Goal: Information Seeking & Learning: Learn about a topic

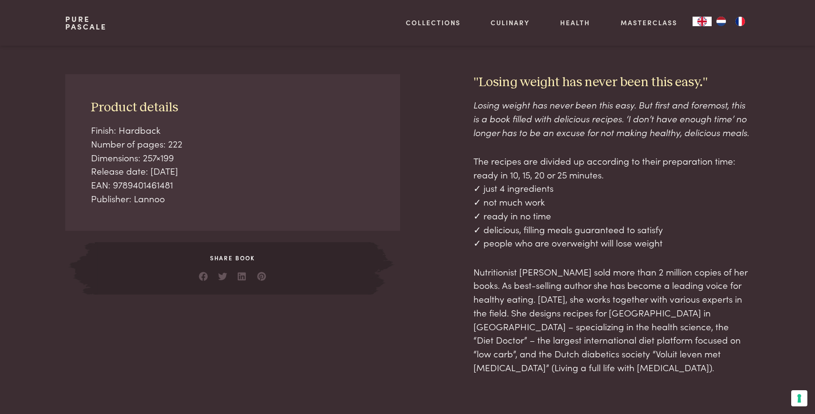
scroll to position [381, 0]
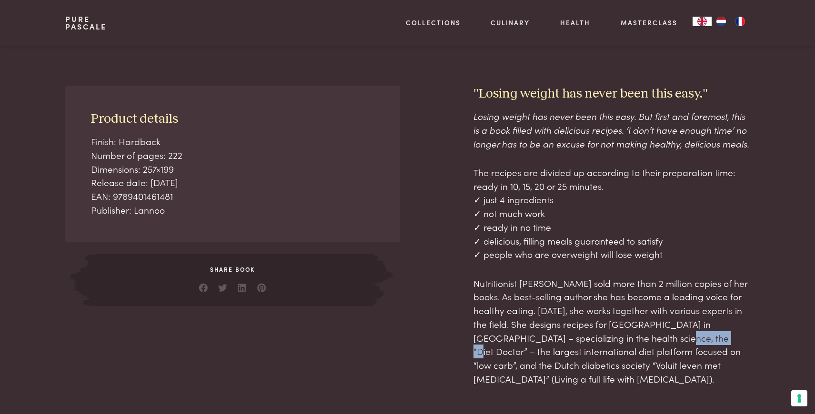
drag, startPoint x: 676, startPoint y: 337, endPoint x: 630, endPoint y: 340, distance: 45.9
click at [630, 340] on p "Nutritionist Pascale Naessens sold more than 2 million copies of her books. As …" at bounding box center [612, 332] width 276 height 110
copy p "Diet Doctor"
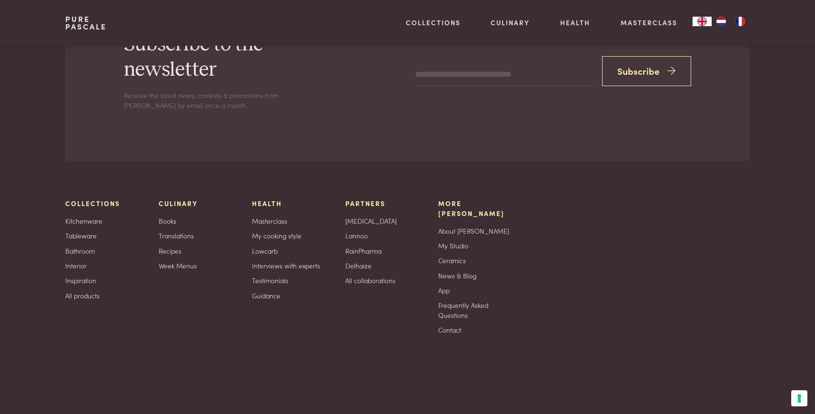
scroll to position [1957, 0]
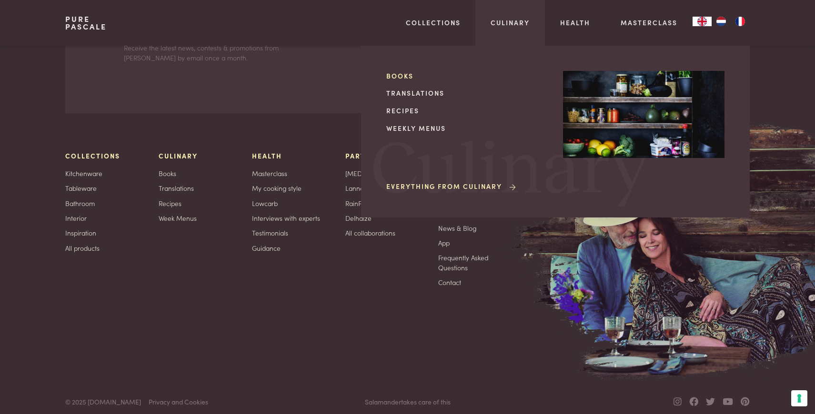
click at [405, 75] on link "Books" at bounding box center [467, 76] width 162 height 10
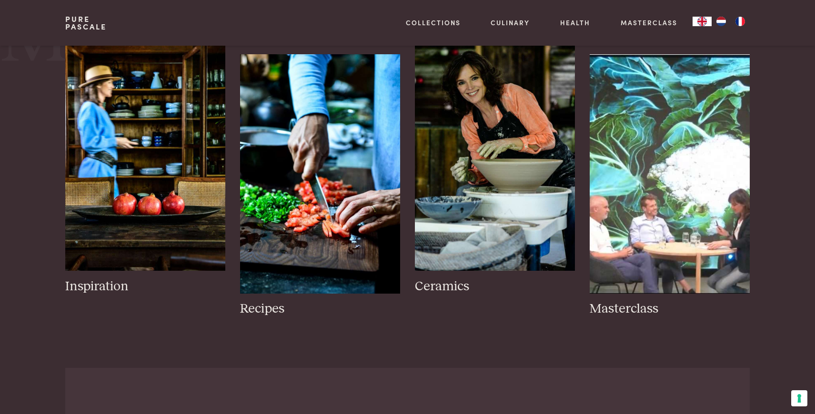
scroll to position [1334, 0]
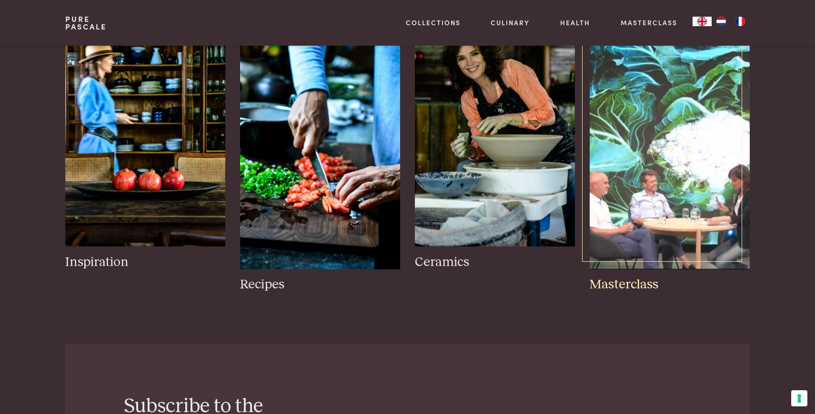
click at [648, 180] on img at bounding box center [670, 150] width 160 height 240
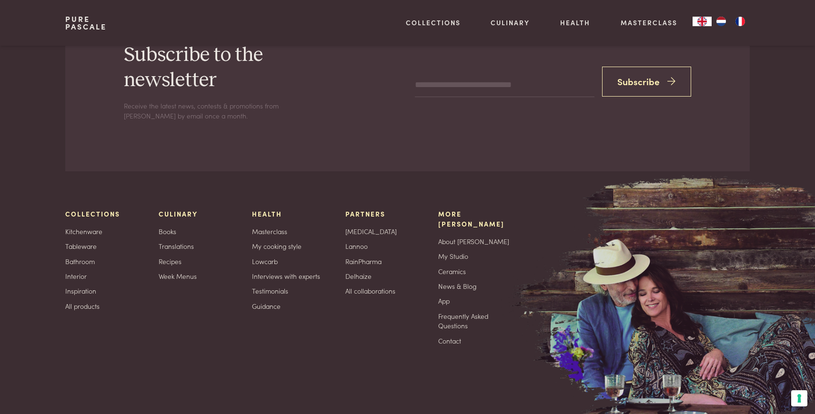
scroll to position [3321, 0]
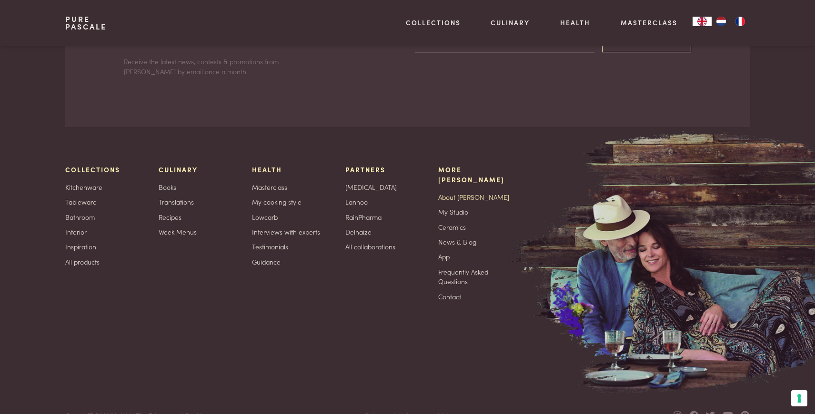
click at [460, 192] on link "About Pascale" at bounding box center [473, 197] width 71 height 10
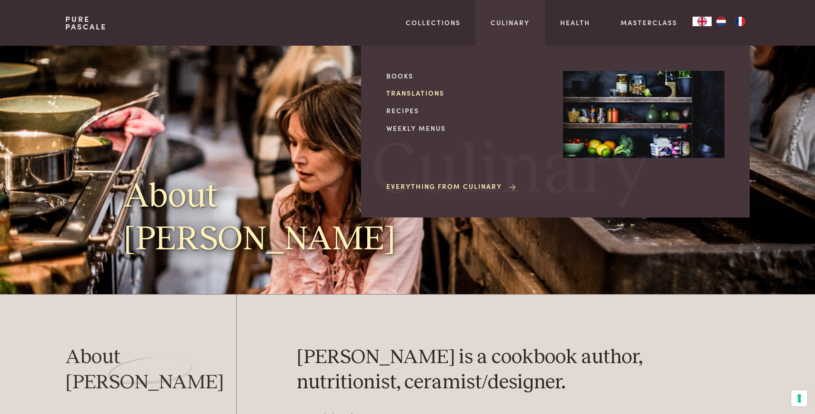
click at [410, 91] on link "Translations" at bounding box center [467, 93] width 162 height 10
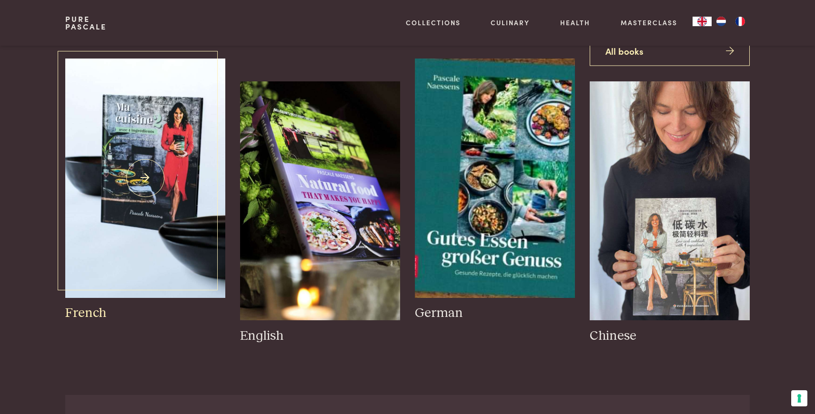
scroll to position [48, 0]
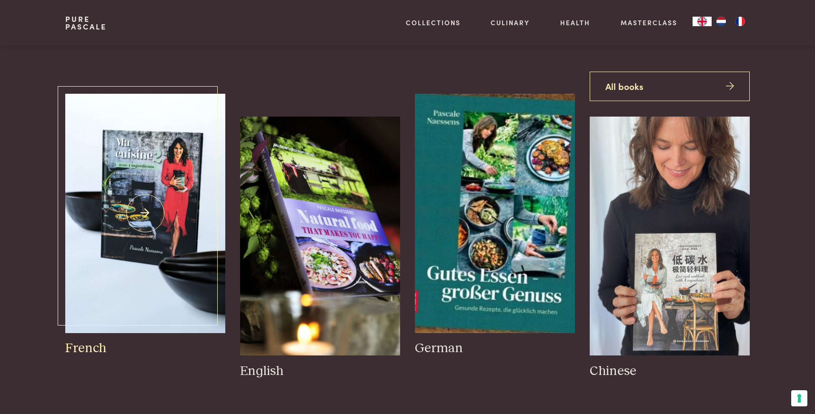
click at [118, 193] on img at bounding box center [145, 214] width 160 height 240
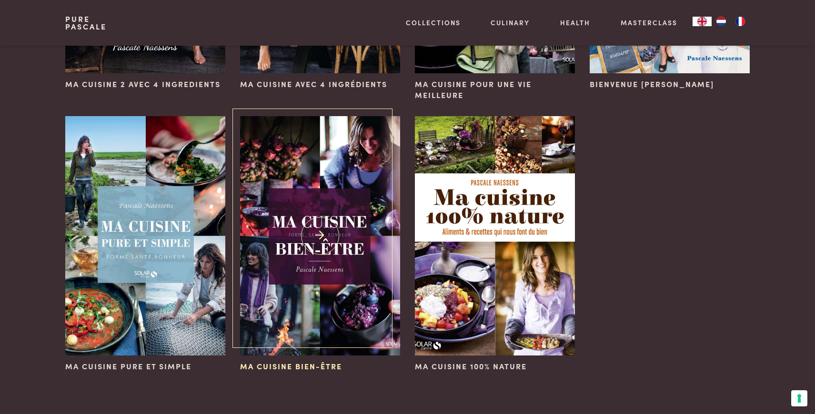
scroll to position [619, 0]
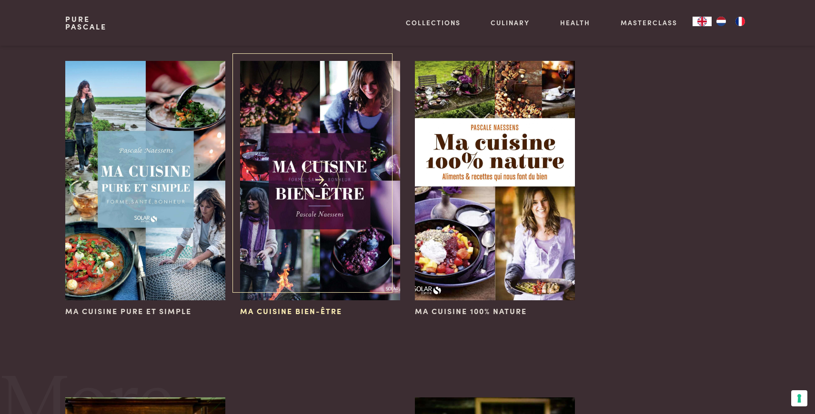
click at [280, 193] on img at bounding box center [320, 181] width 160 height 240
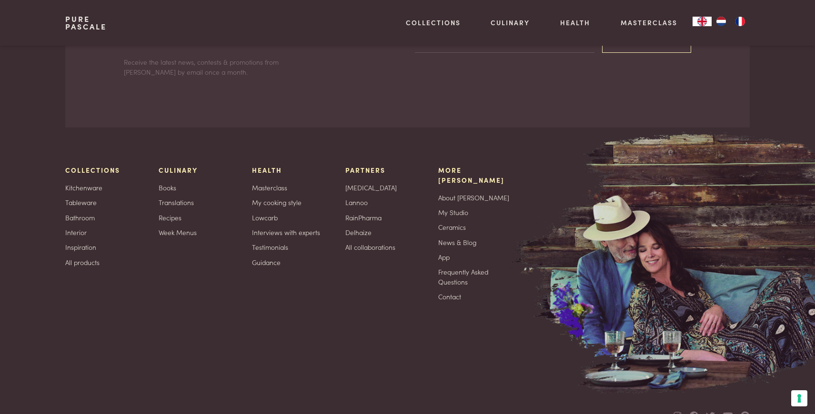
scroll to position [1583, 0]
click at [456, 267] on link "Frequently Asked Questions" at bounding box center [477, 277] width 78 height 20
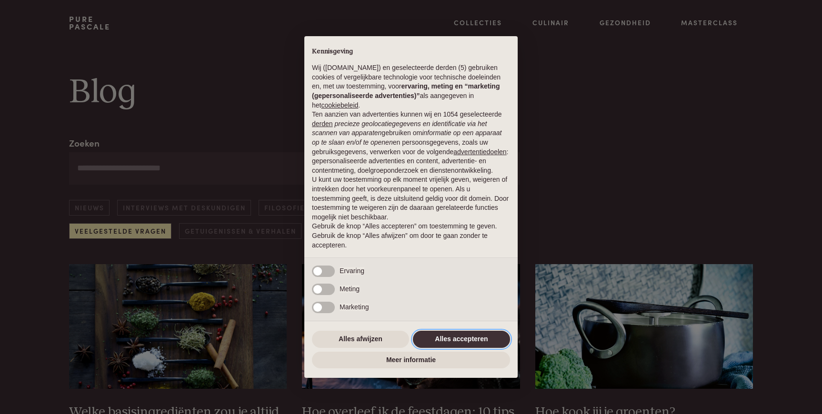
click at [461, 343] on button "Alles accepteren" at bounding box center [461, 339] width 97 height 17
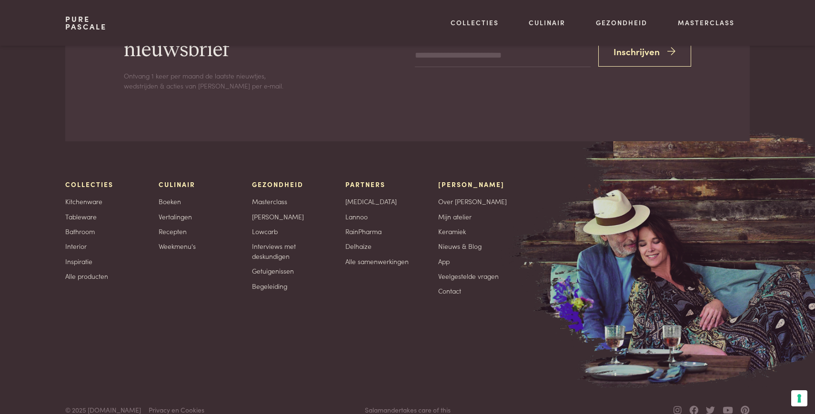
scroll to position [1207, 0]
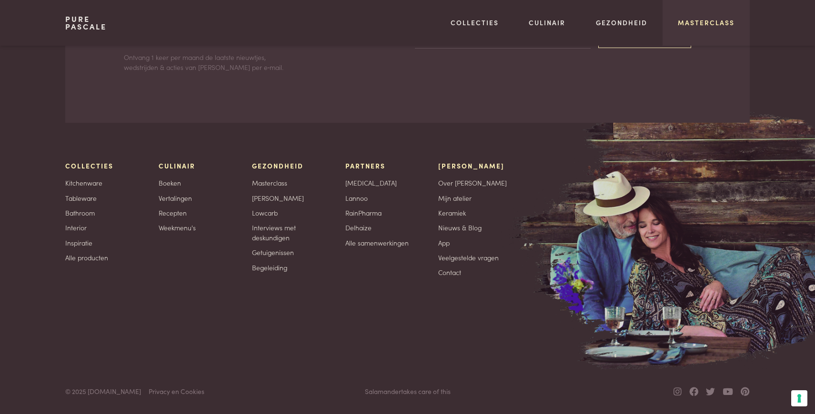
click at [707, 23] on link "Masterclass" at bounding box center [706, 23] width 57 height 10
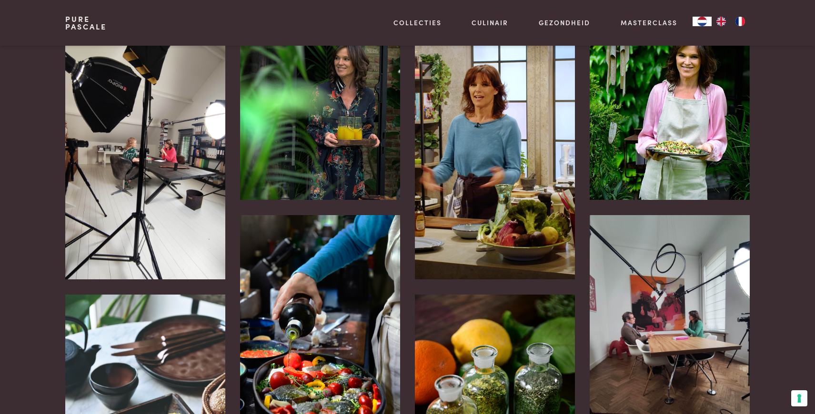
scroll to position [381, 0]
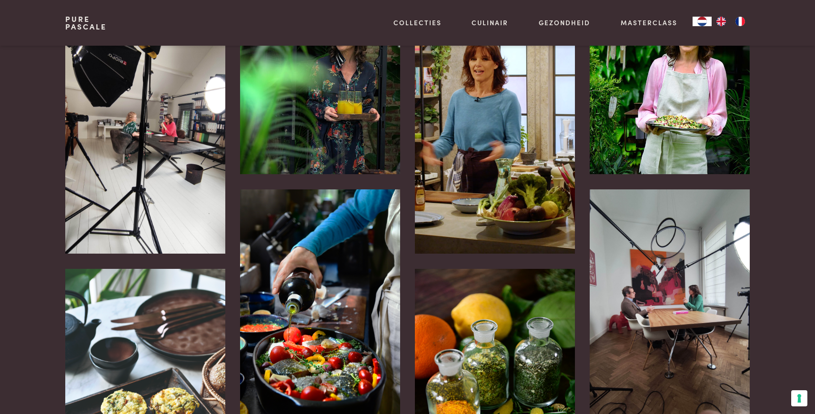
click at [303, 143] on img at bounding box center [320, 95] width 160 height 160
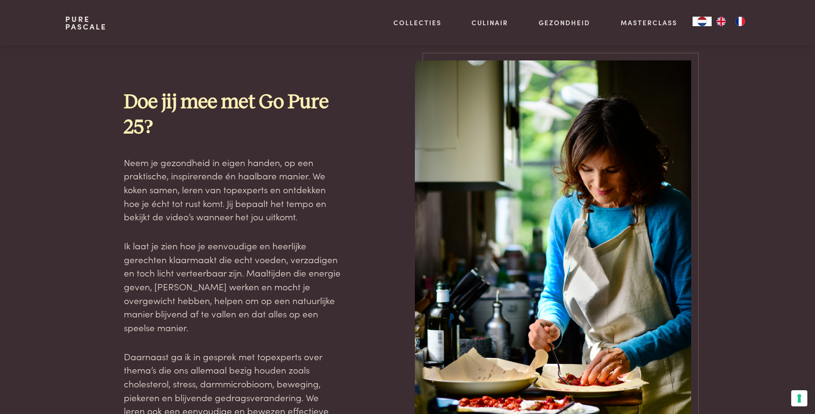
scroll to position [905, 0]
